Goal: Task Accomplishment & Management: Use online tool/utility

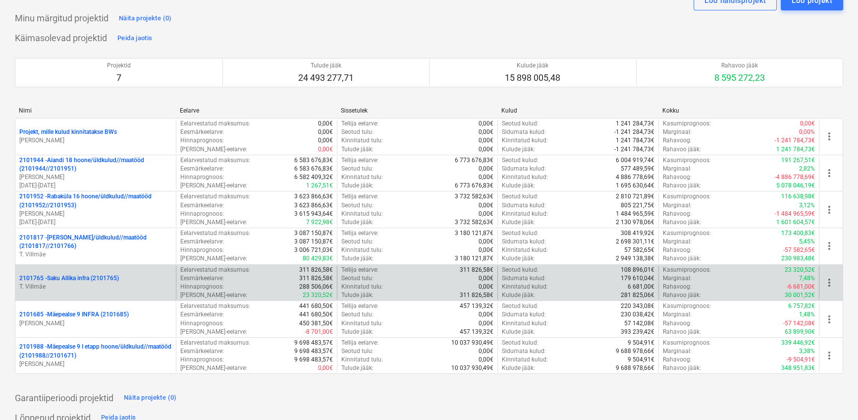
scroll to position [45, 0]
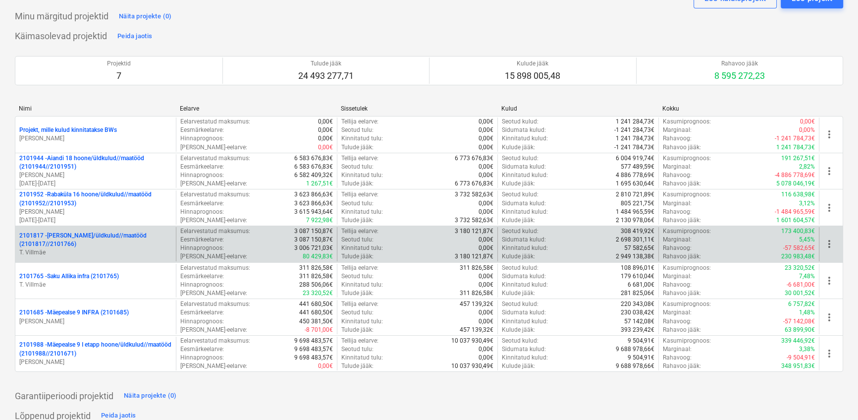
click at [84, 239] on p "2101817 - [PERSON_NAME]/üldkulud//maatööd (2101817//2101766)" at bounding box center [95, 239] width 153 height 17
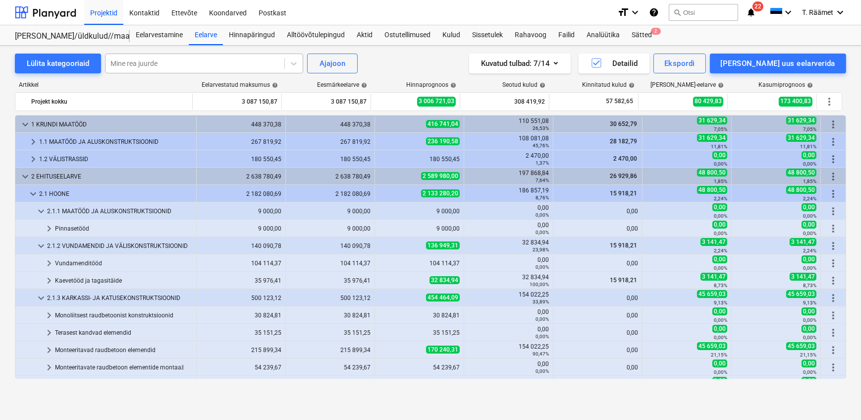
click at [194, 66] on div at bounding box center [195, 63] width 169 height 10
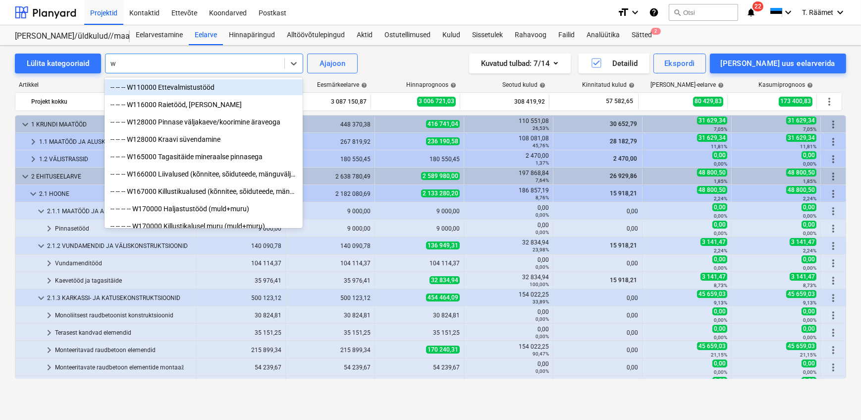
type input "wc"
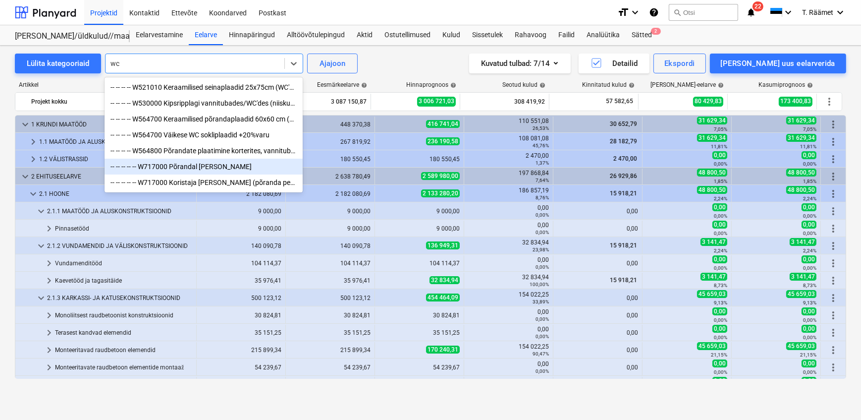
click at [200, 172] on div "-- -- -- -- -- W717000 Põrandal [PERSON_NAME]" at bounding box center [204, 167] width 198 height 16
type textarea "321,00"
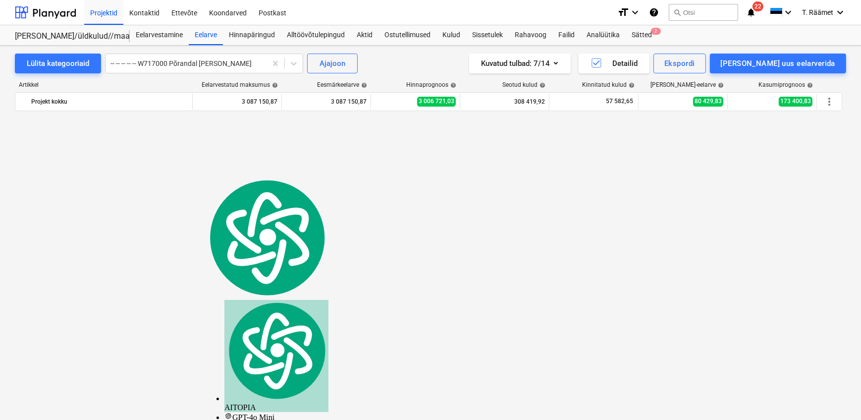
scroll to position [728, 0]
